Goal: Task Accomplishment & Management: Use online tool/utility

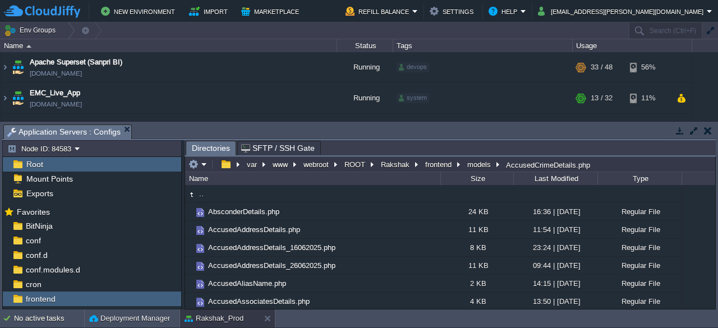
scroll to position [131, 0]
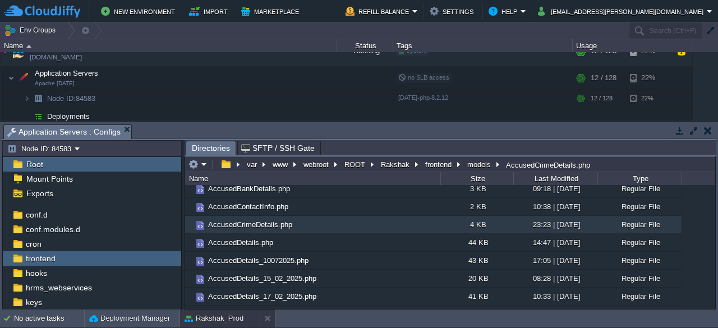
click at [226, 321] on button "Rakshak_Prod" at bounding box center [214, 318] width 59 height 11
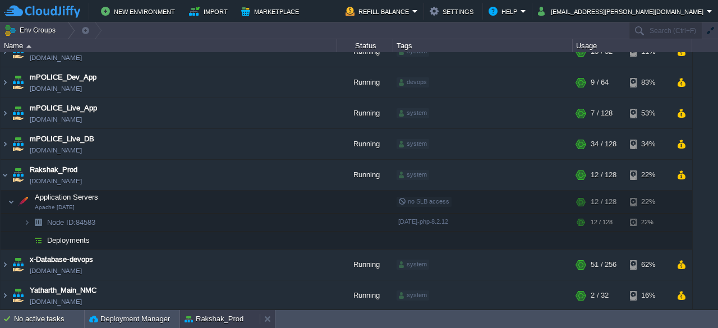
click at [227, 319] on button "Rakshak_Prod" at bounding box center [214, 319] width 59 height 11
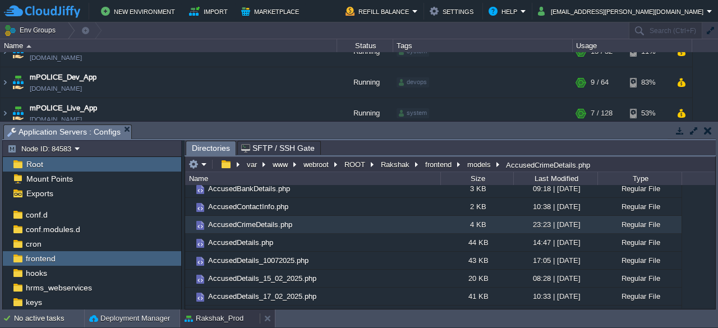
click at [227, 319] on button "Rakshak_Prod" at bounding box center [214, 318] width 59 height 11
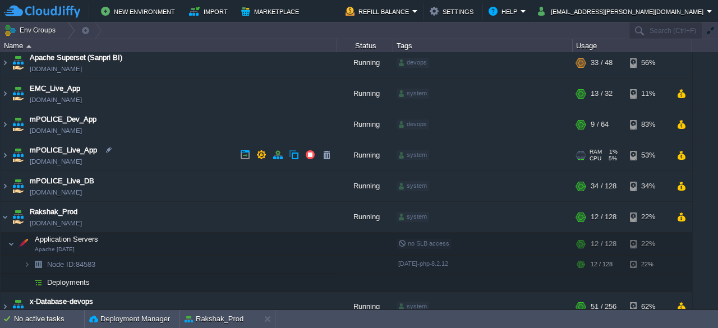
scroll to position [0, 0]
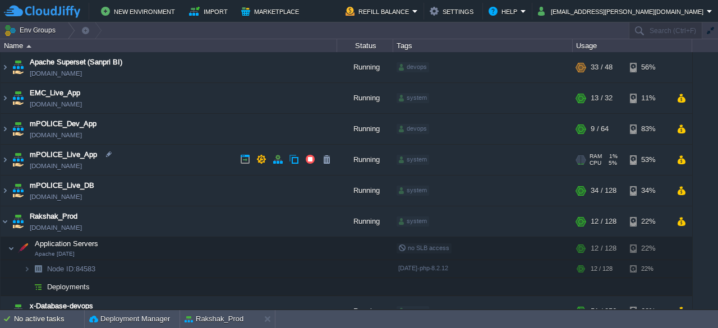
click at [188, 157] on td "mPOLICE_Live_App [DOMAIN_NAME]" at bounding box center [169, 160] width 337 height 31
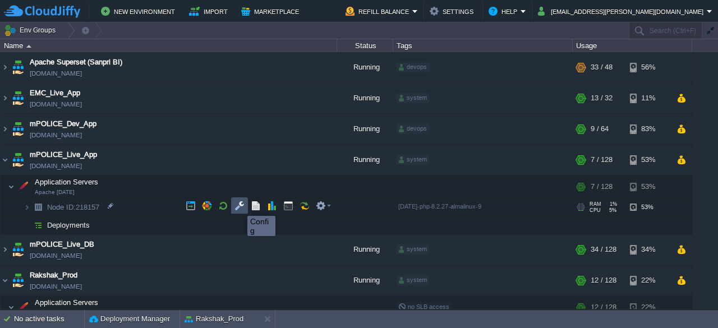
click at [239, 206] on button "button" at bounding box center [240, 206] width 10 height 10
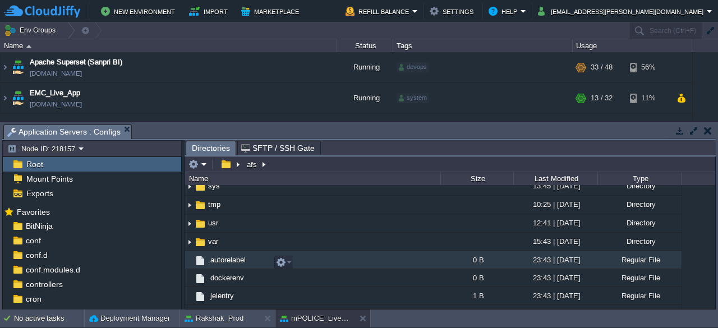
scroll to position [359, 0]
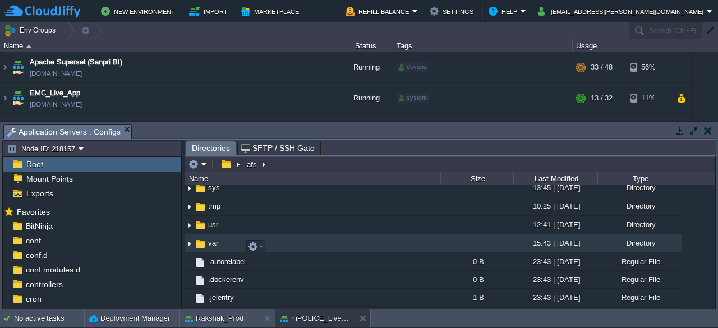
click at [211, 244] on span "var" at bounding box center [212, 243] width 13 height 10
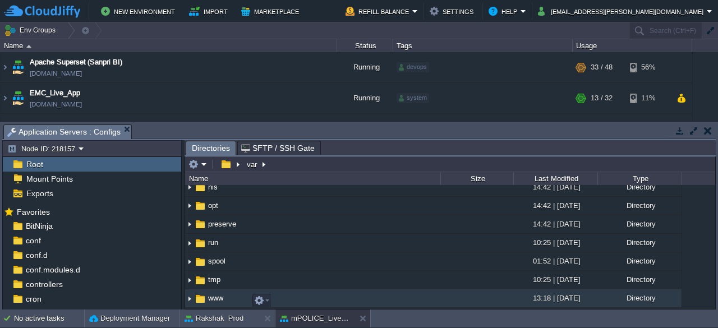
scroll to position [286, 0]
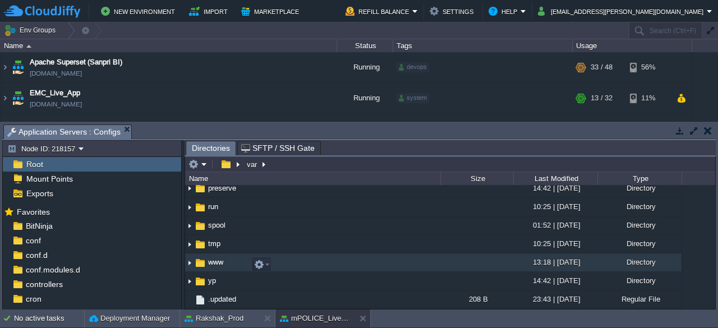
click at [215, 261] on span "www" at bounding box center [215, 263] width 19 height 10
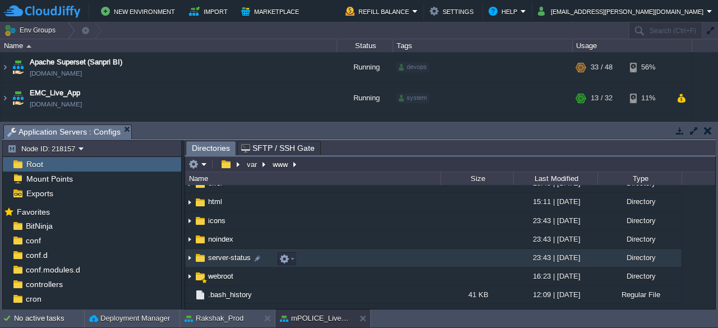
scroll to position [140, 0]
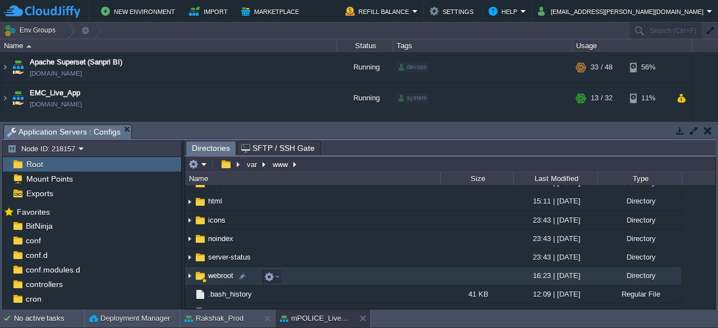
click at [213, 278] on span "webroot" at bounding box center [220, 276] width 29 height 10
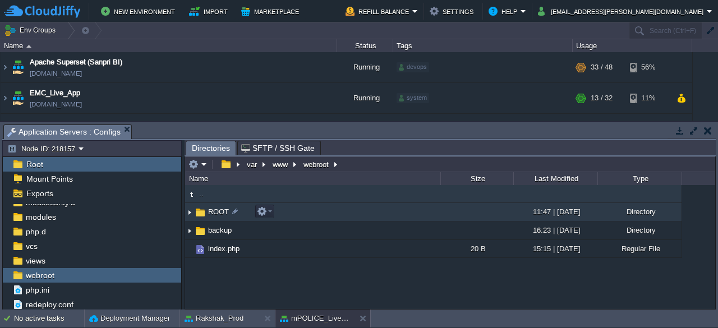
click at [209, 215] on span "ROOT" at bounding box center [218, 212] width 24 height 10
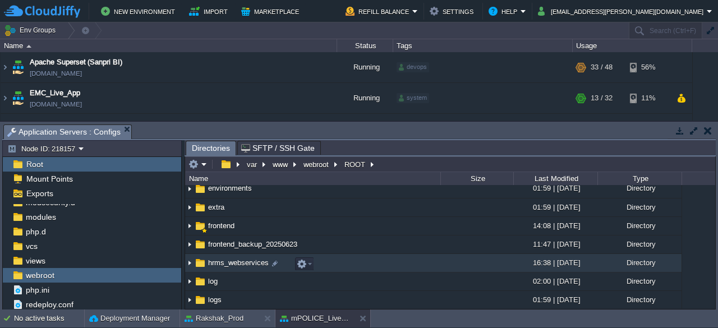
scroll to position [154, 0]
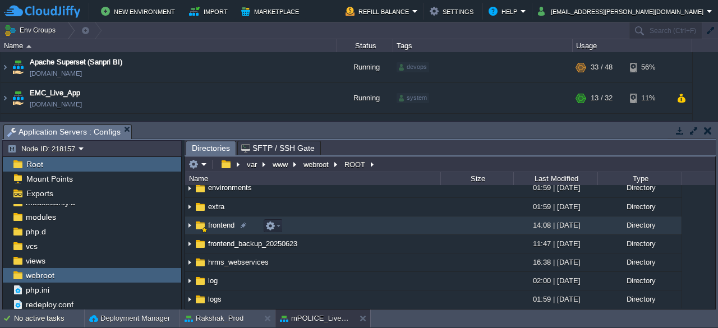
click at [213, 231] on td "frontend" at bounding box center [312, 226] width 255 height 19
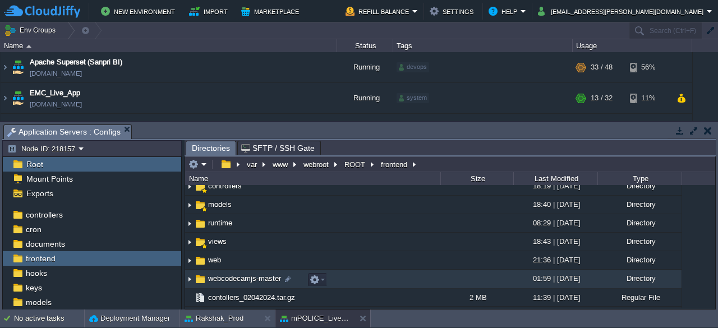
scroll to position [89, 0]
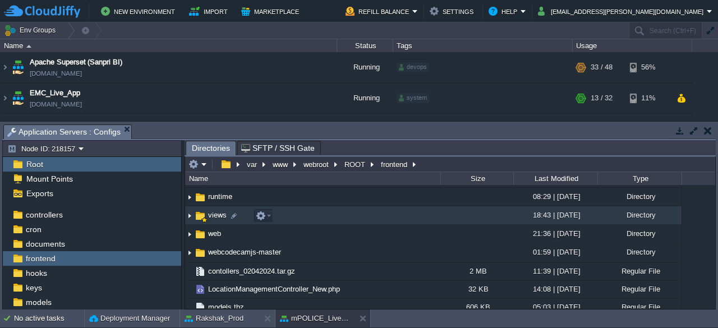
click at [210, 217] on span "views" at bounding box center [217, 215] width 22 height 10
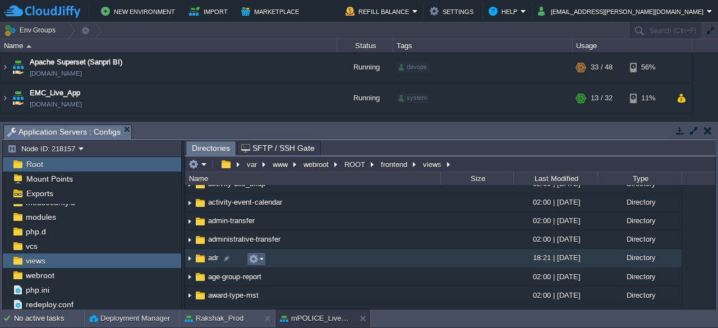
scroll to position [139, 0]
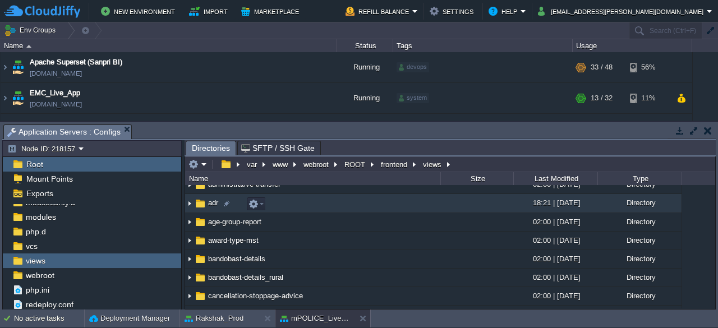
click at [212, 205] on span "adr" at bounding box center [212, 203] width 13 height 10
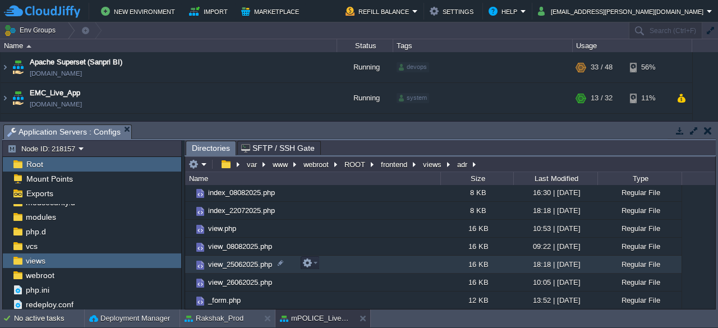
scroll to position [54, 0]
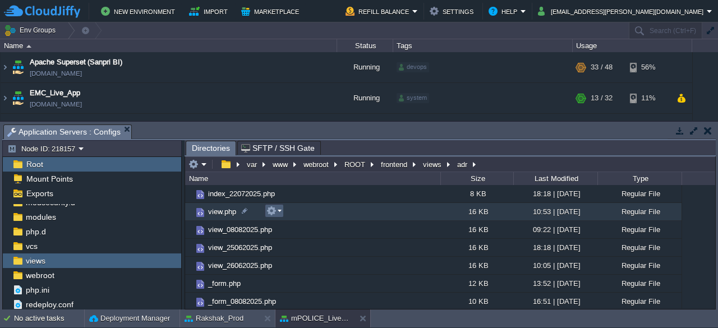
click at [279, 210] on em at bounding box center [274, 211] width 15 height 10
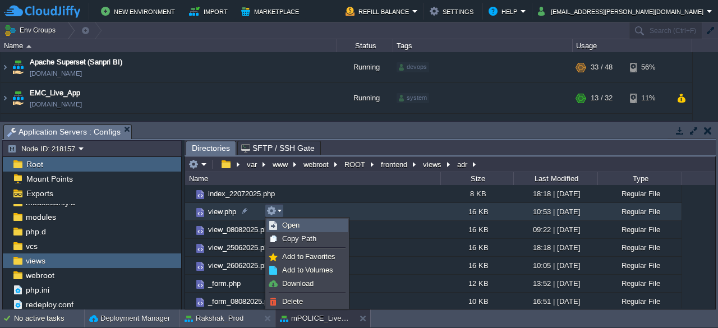
click at [288, 224] on span "Open" at bounding box center [290, 225] width 17 height 8
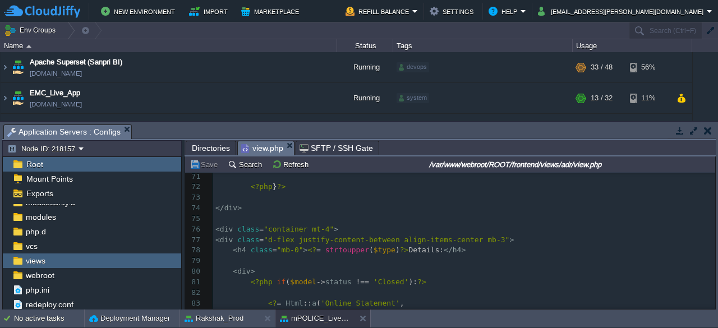
scroll to position [0, 0]
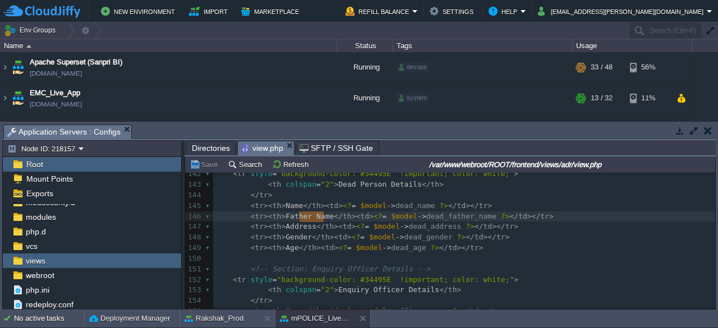
type textarea "Father Name"
drag, startPoint x: 322, startPoint y: 218, endPoint x: 280, endPoint y: 213, distance: 42.4
paste textarea
click at [309, 218] on div "xxxxxxxxxx <?php 114 < tr >< th > Date </ th >< td > <? = $model -> date ?> </ …" at bounding box center [464, 142] width 502 height 539
click at [370, 217] on span "Father's Name/Husband\'s Name'" at bounding box center [352, 216] width 132 height 8
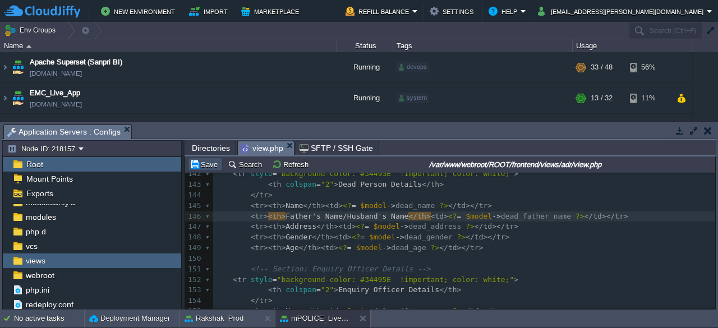
click at [210, 164] on button "Save" at bounding box center [205, 164] width 31 height 10
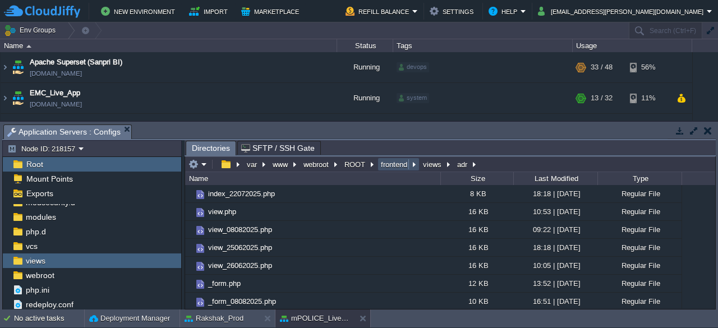
click at [393, 163] on button "frontend" at bounding box center [394, 164] width 31 height 10
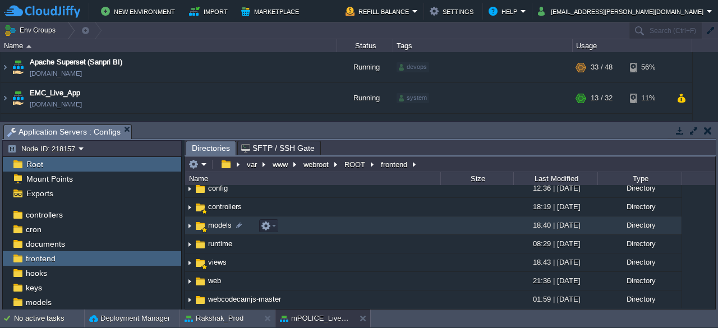
click at [215, 225] on span "models" at bounding box center [219, 226] width 27 height 10
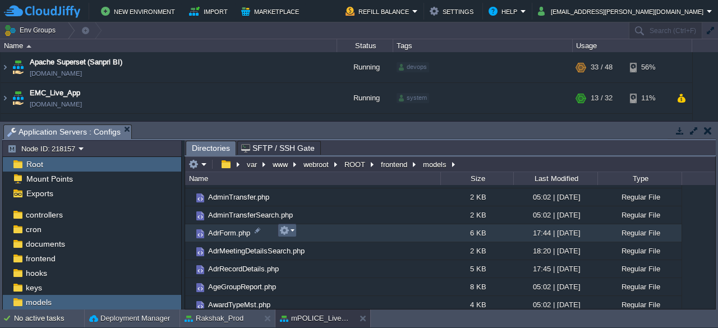
click at [293, 232] on em at bounding box center [286, 231] width 15 height 10
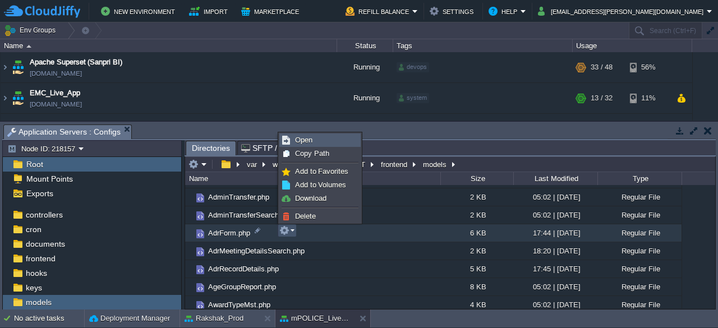
click at [315, 142] on link "Open" at bounding box center [320, 140] width 80 height 12
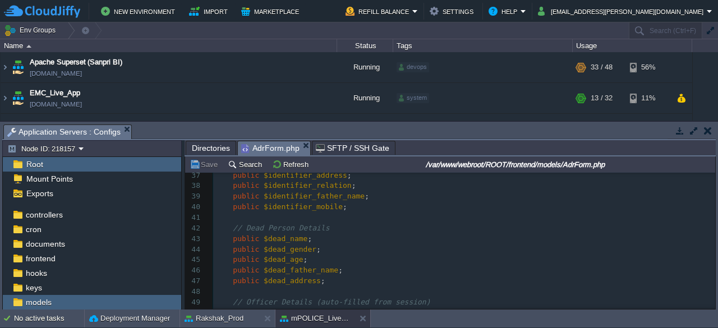
scroll to position [456, 0]
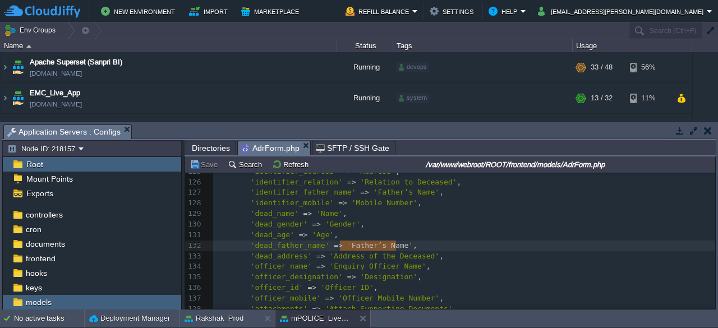
type textarea "'Father’s Name'"
drag, startPoint x: 394, startPoint y: 244, endPoint x: 334, endPoint y: 246, distance: 60.1
click at [206, 163] on button "Save" at bounding box center [205, 164] width 31 height 10
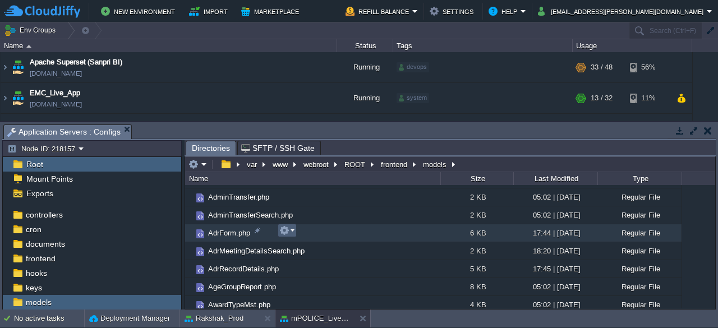
click at [293, 231] on em at bounding box center [286, 231] width 15 height 10
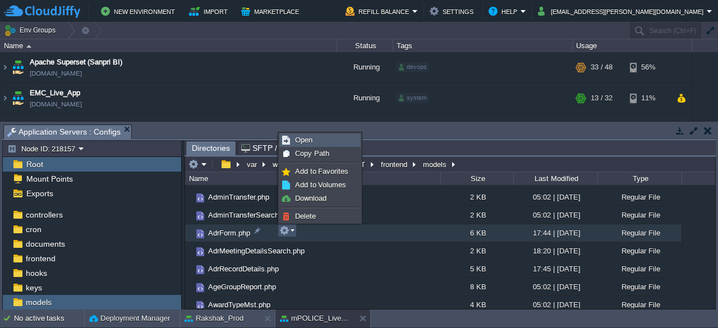
click at [320, 141] on link "Open" at bounding box center [320, 140] width 80 height 12
